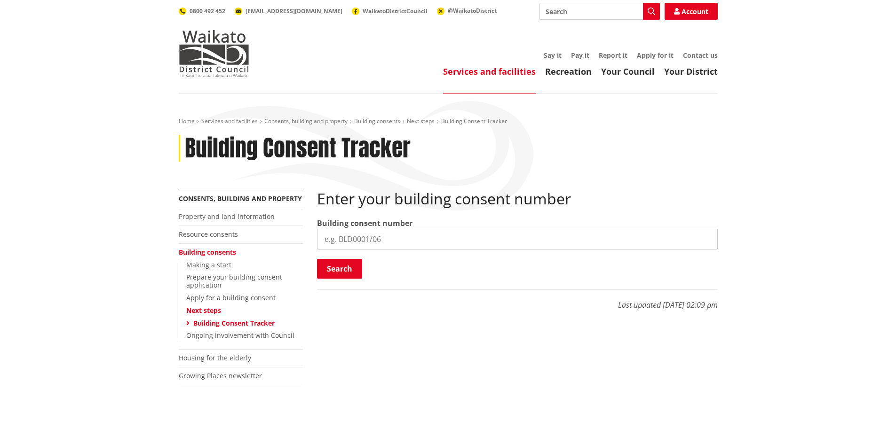
click at [354, 240] on input "search" at bounding box center [517, 239] width 401 height 21
type input "L"
type input "BLF"
type input "BLD0082/26"
click at [352, 271] on button "Search" at bounding box center [339, 269] width 45 height 20
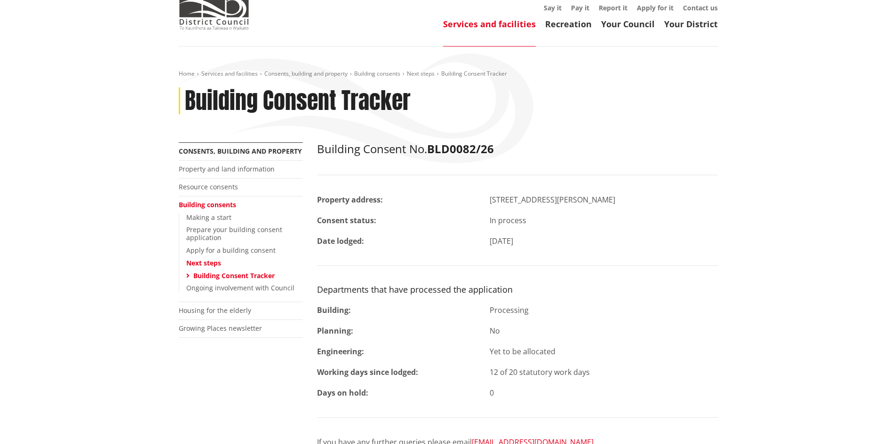
scroll to position [47, 0]
click at [263, 289] on link "Ongoing involvement with Council" at bounding box center [240, 288] width 108 height 9
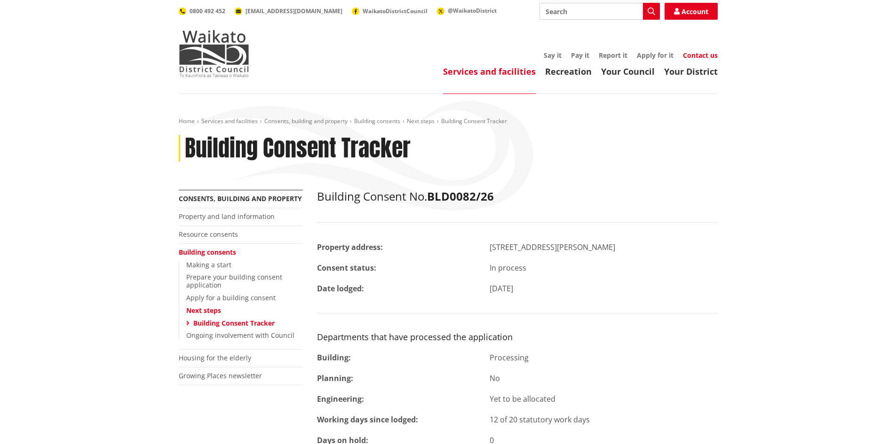
click at [706, 54] on link "Contact us" at bounding box center [700, 55] width 35 height 9
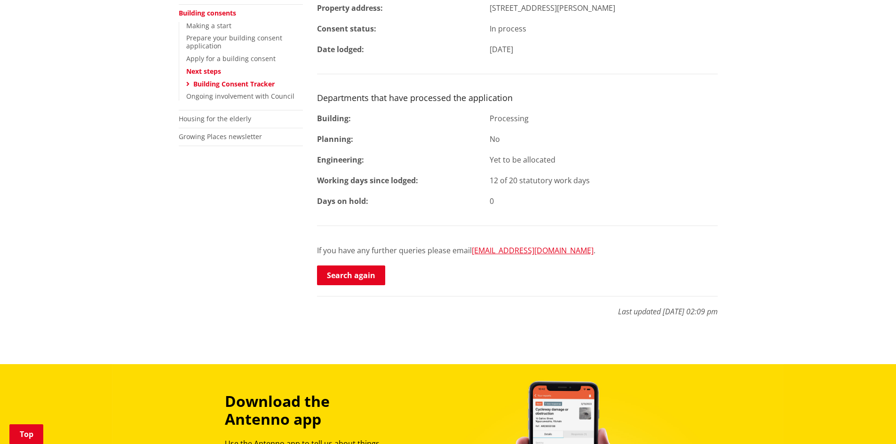
scroll to position [240, 0]
